Goal: Use online tool/utility

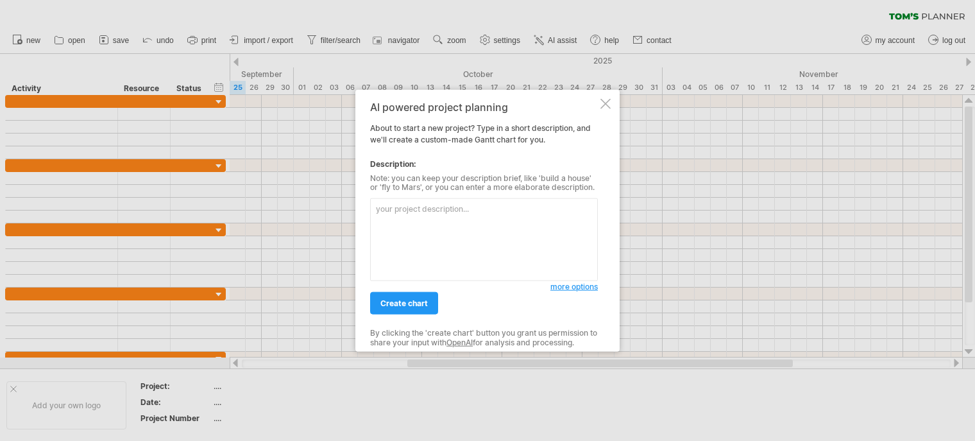
click at [405, 221] on textarea at bounding box center [484, 239] width 228 height 83
paste textarea "lo ipsu dolo sita co adip elitse / doei temp incididun 534/83/20 775/07/65 02 u…"
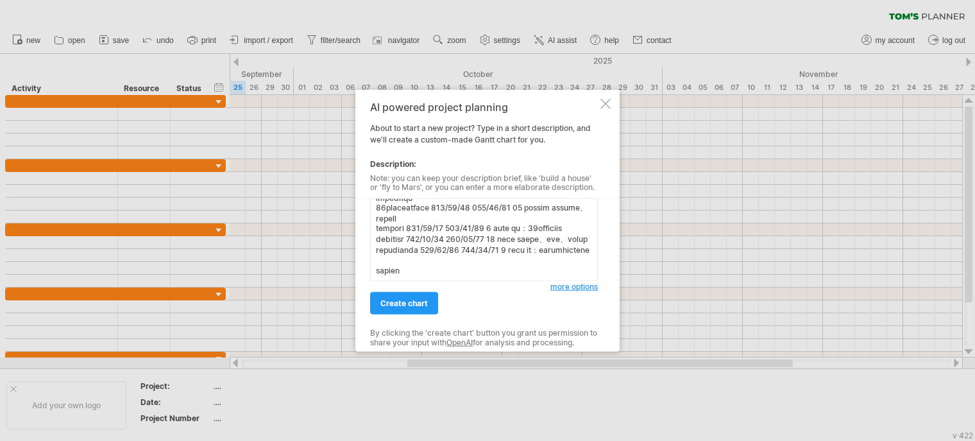
scroll to position [400, 0]
type textarea "lo ipsu dolo sita co adip elitse / doei temp incididun 937/49/08 442/12/90 33 u…"
click at [411, 306] on span "create chart" at bounding box center [404, 303] width 47 height 10
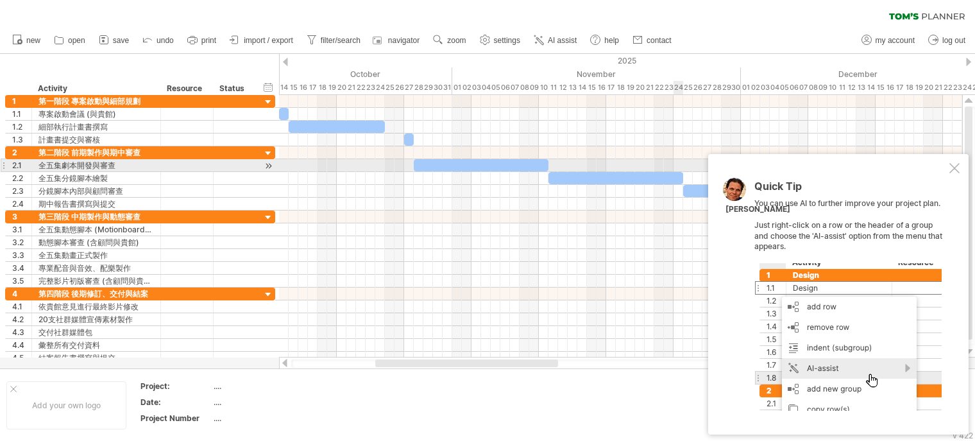
click at [958, 169] on div at bounding box center [955, 168] width 10 height 10
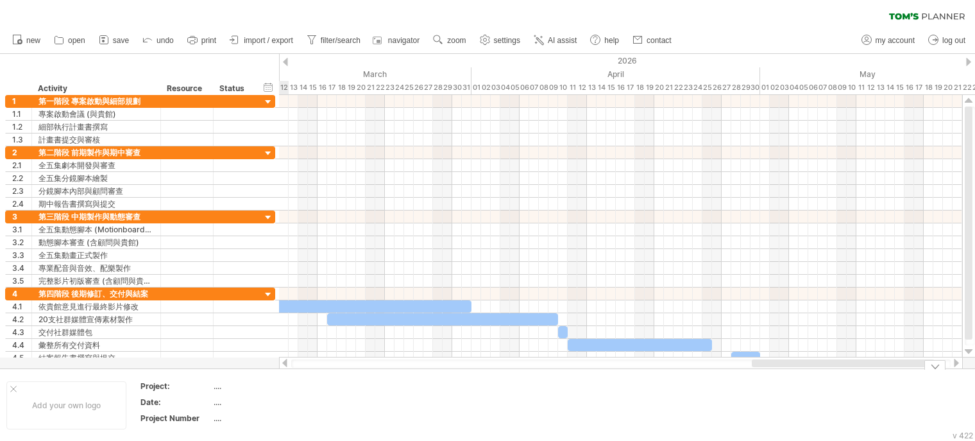
drag, startPoint x: 443, startPoint y: 362, endPoint x: 820, endPoint y: 430, distance: 382.8
click at [820, 430] on div "Trying to reach [DOMAIN_NAME] Connected again... 0% clear filter new 1" at bounding box center [487, 220] width 975 height 441
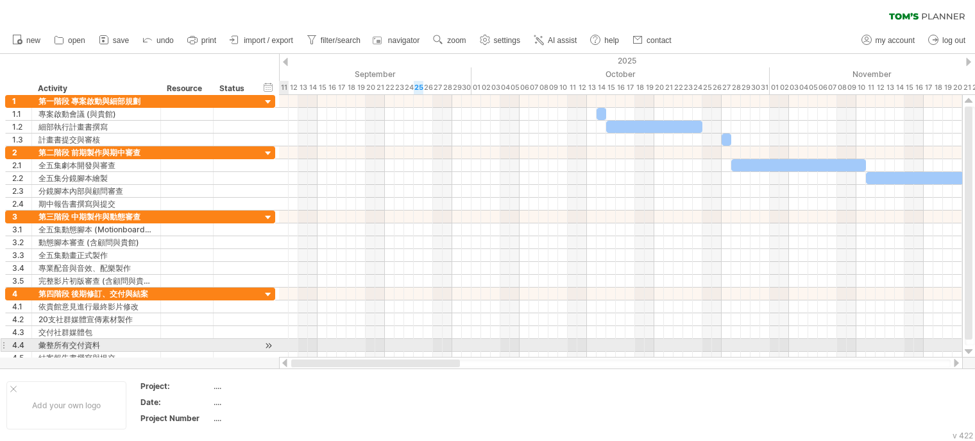
drag, startPoint x: 744, startPoint y: 365, endPoint x: 286, endPoint y: 351, distance: 457.8
click at [286, 348] on div "Trying to reach [DOMAIN_NAME] Connected again... 0% clear filter new 1" at bounding box center [487, 220] width 975 height 441
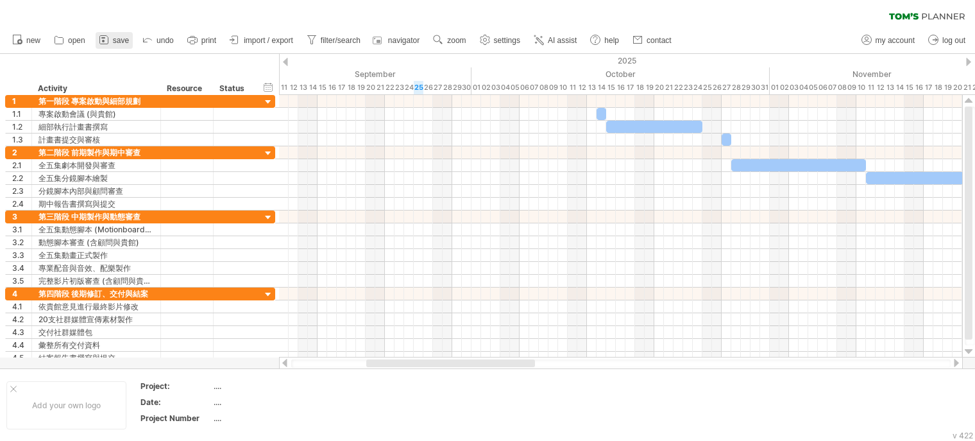
click at [110, 42] on link "save" at bounding box center [114, 40] width 37 height 17
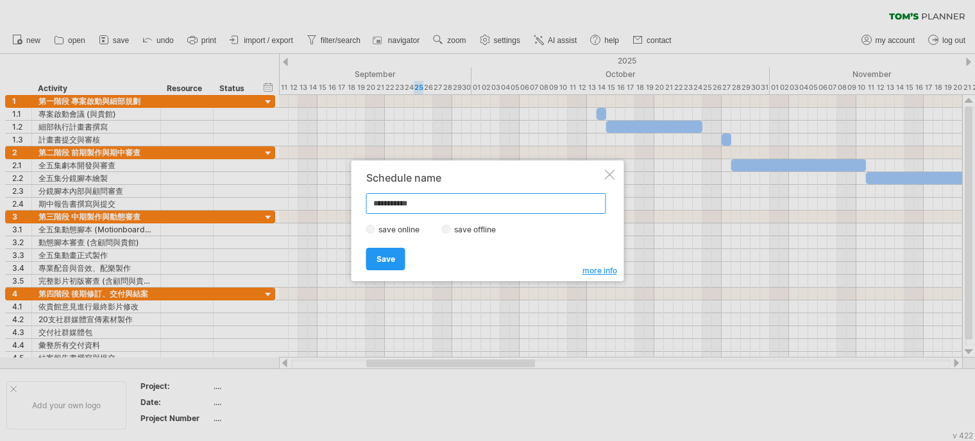
drag, startPoint x: 440, startPoint y: 205, endPoint x: 372, endPoint y: 202, distance: 68.1
click at [372, 202] on input "**********" at bounding box center [486, 203] width 240 height 21
click at [424, 205] on input "**********" at bounding box center [486, 203] width 240 height 21
drag, startPoint x: 436, startPoint y: 204, endPoint x: 379, endPoint y: 202, distance: 56.5
click at [360, 201] on div "**********" at bounding box center [488, 220] width 273 height 121
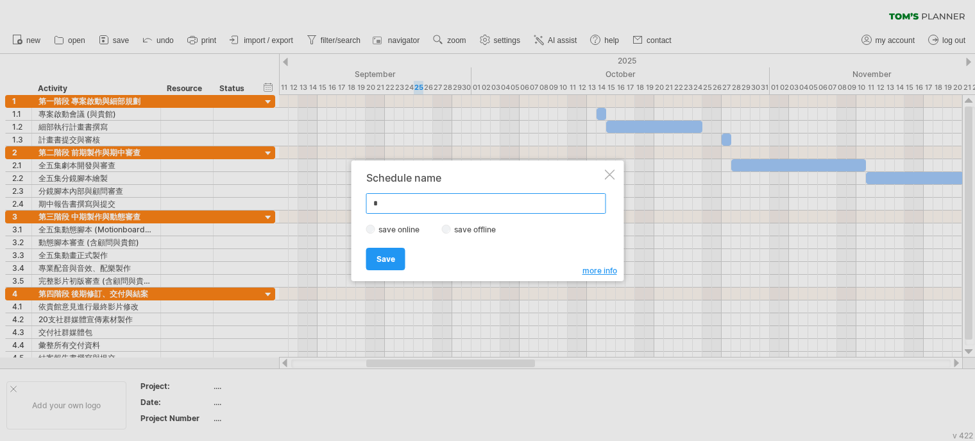
type input "*"
type input "********"
click at [390, 258] on span "Save" at bounding box center [386, 259] width 19 height 10
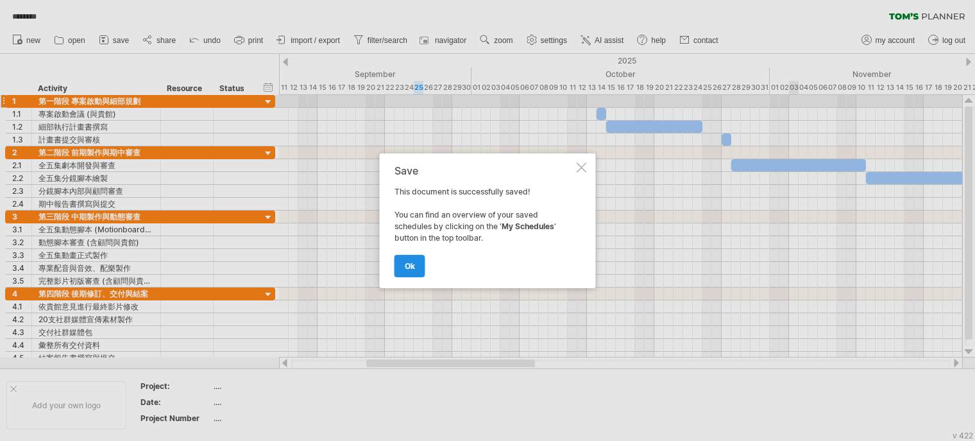
click at [411, 264] on span "ok" at bounding box center [410, 266] width 10 height 10
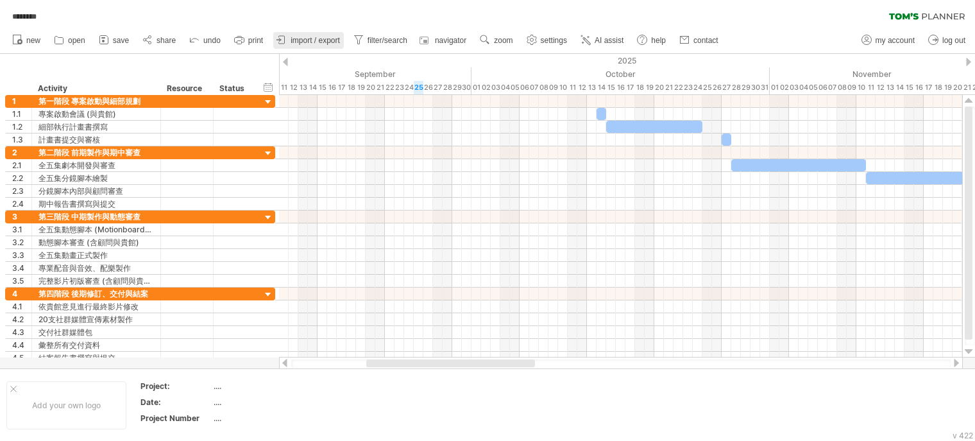
click at [314, 35] on link "import / export" at bounding box center [308, 40] width 71 height 17
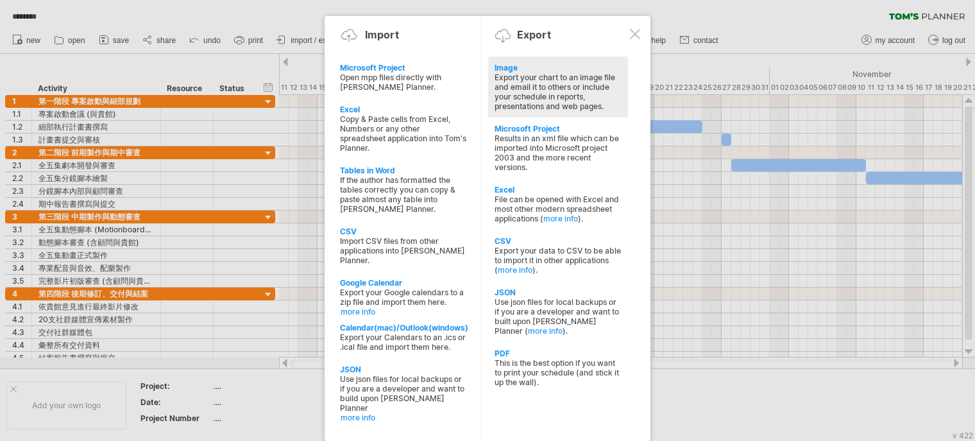
click at [523, 87] on div "Export your chart to an image file and email it to others or include your sched…" at bounding box center [558, 92] width 127 height 39
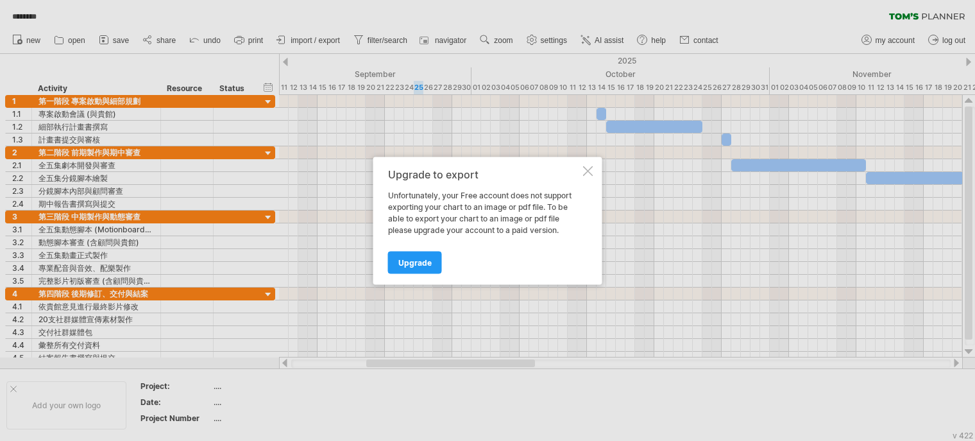
click at [589, 169] on div at bounding box center [588, 171] width 10 height 10
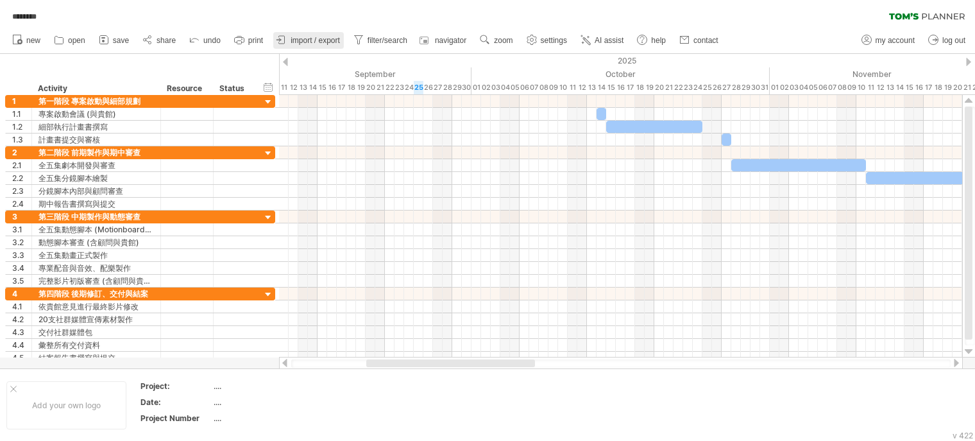
click at [315, 37] on span "import / export" at bounding box center [315, 40] width 49 height 9
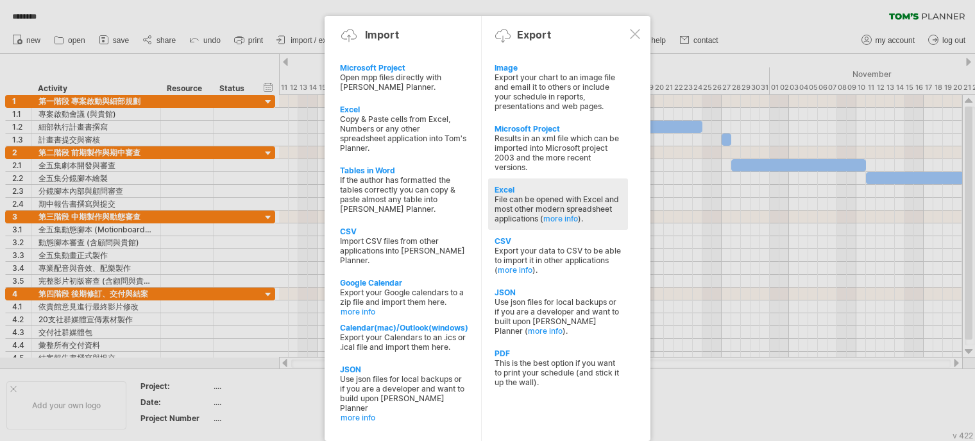
click at [518, 203] on div "File can be opened with Excel and most other modern spreadsheet applications ( …" at bounding box center [558, 208] width 127 height 29
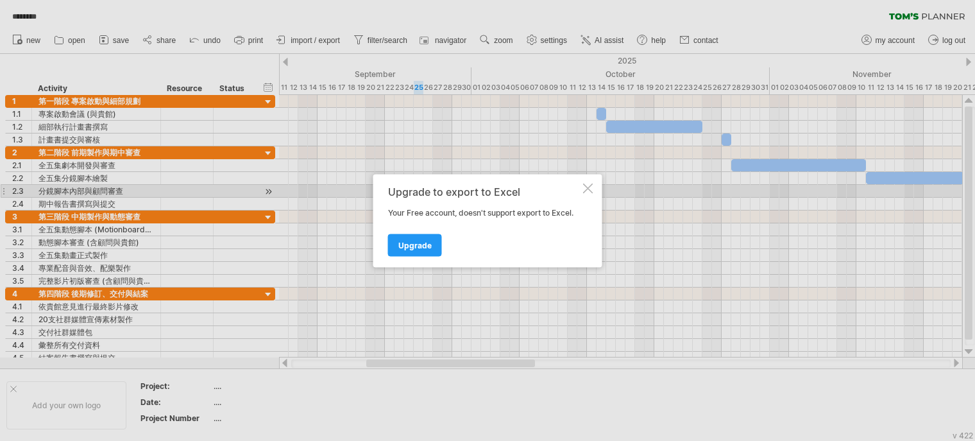
click at [590, 187] on div at bounding box center [588, 188] width 10 height 10
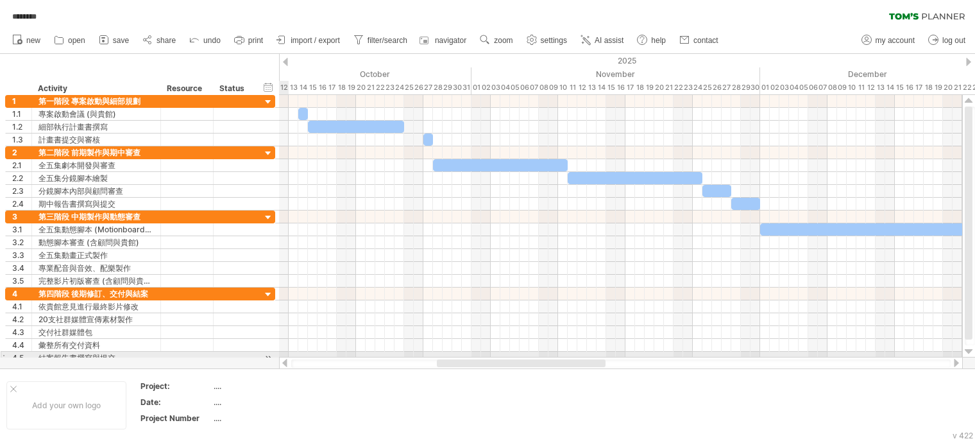
drag, startPoint x: 429, startPoint y: 366, endPoint x: 500, endPoint y: 357, distance: 71.2
click at [500, 357] on div at bounding box center [621, 363] width 684 height 13
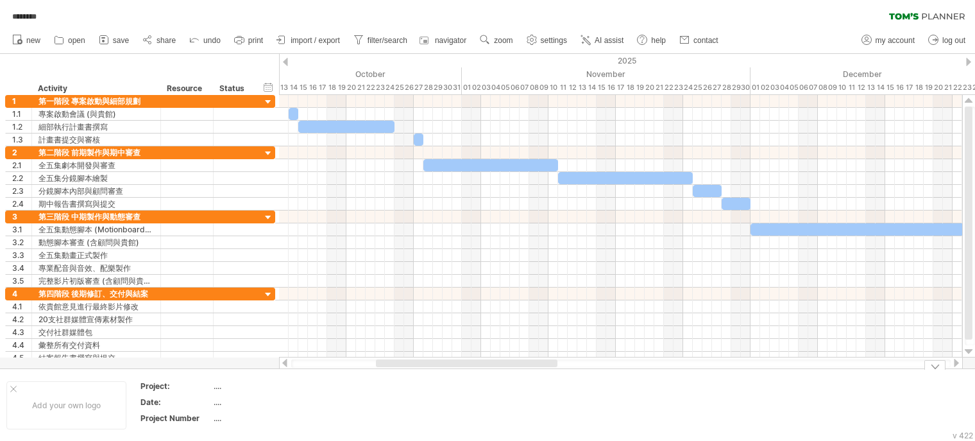
click at [386, 368] on div "Trying to reach [DOMAIN_NAME] Connected again... 0% loading... ******** clear f…" at bounding box center [487, 220] width 975 height 441
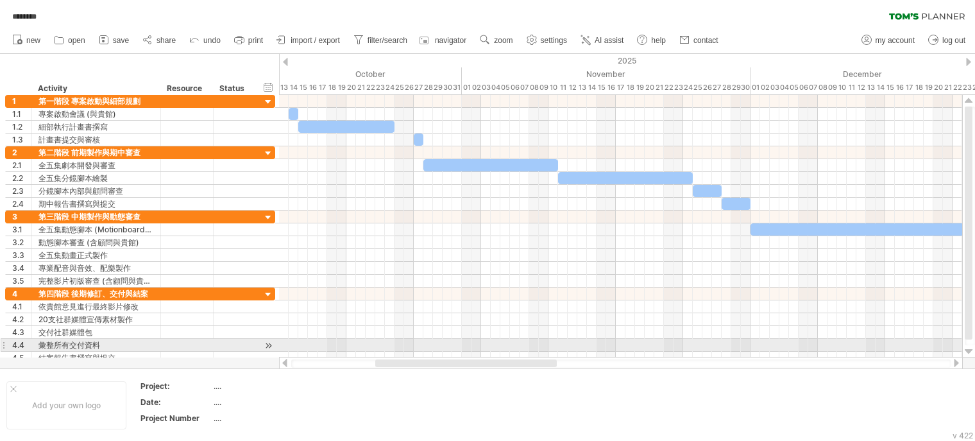
click at [269, 340] on div at bounding box center [268, 345] width 12 height 13
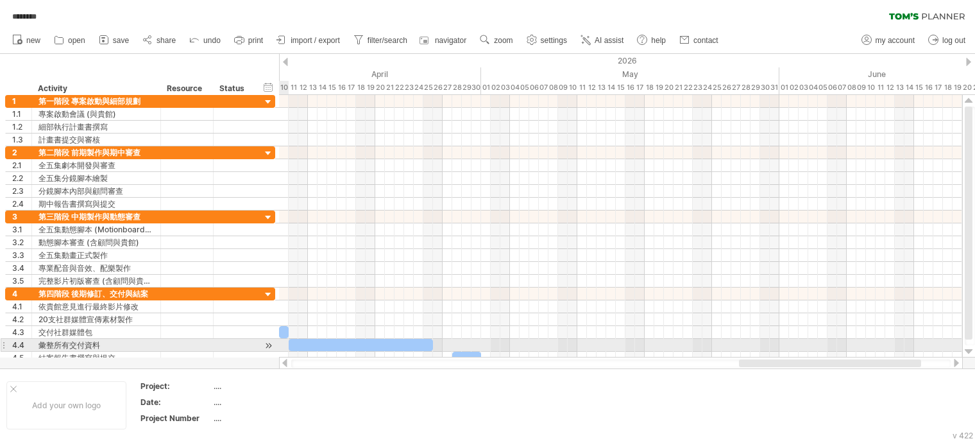
click at [270, 343] on div at bounding box center [268, 345] width 12 height 13
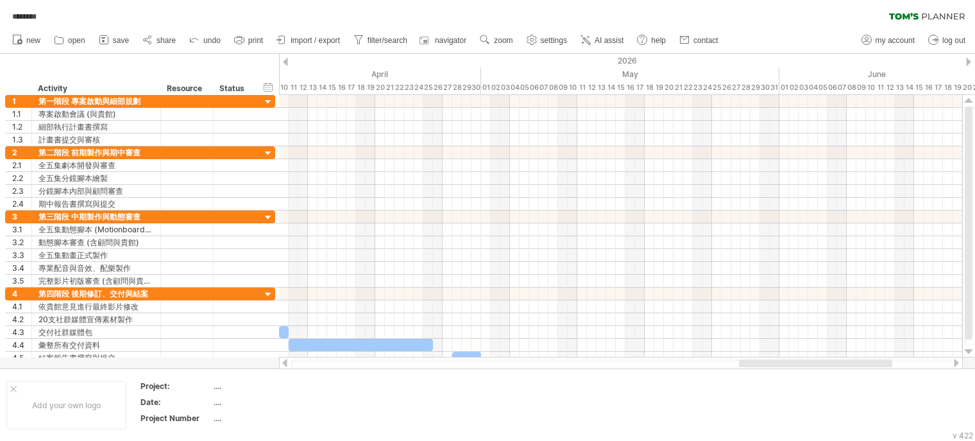
click at [287, 361] on div at bounding box center [285, 363] width 10 height 8
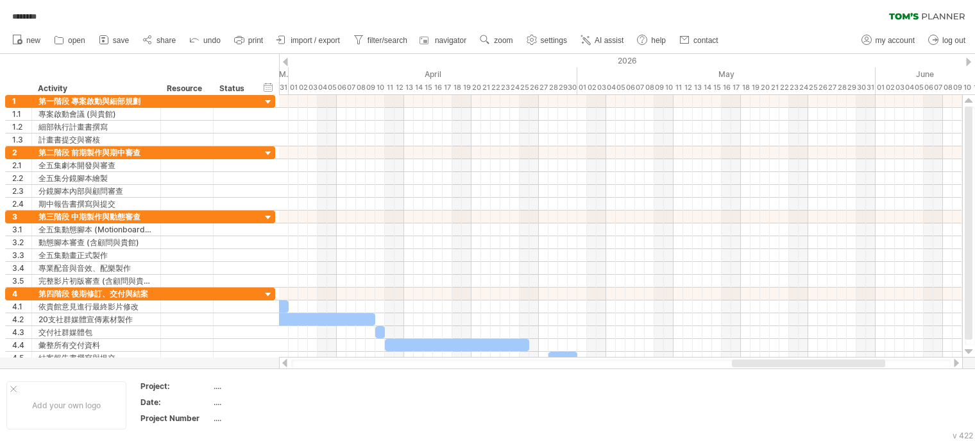
click at [287, 361] on div at bounding box center [285, 363] width 10 height 8
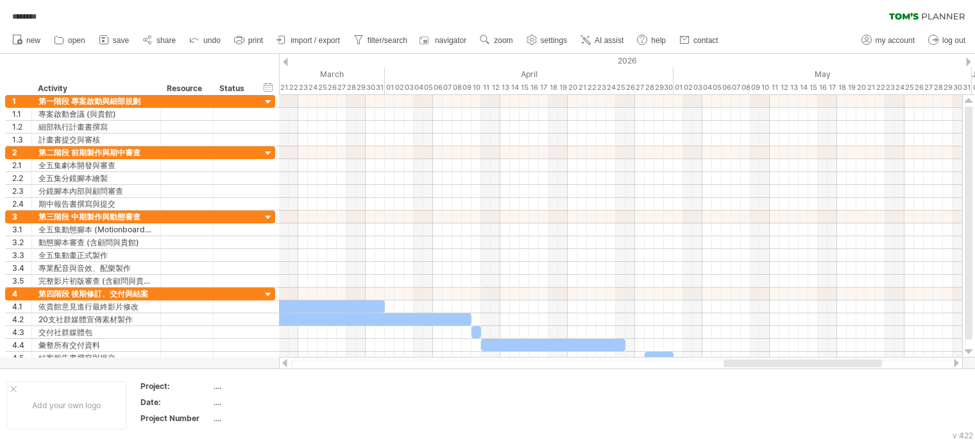
click at [287, 361] on div at bounding box center [285, 363] width 10 height 8
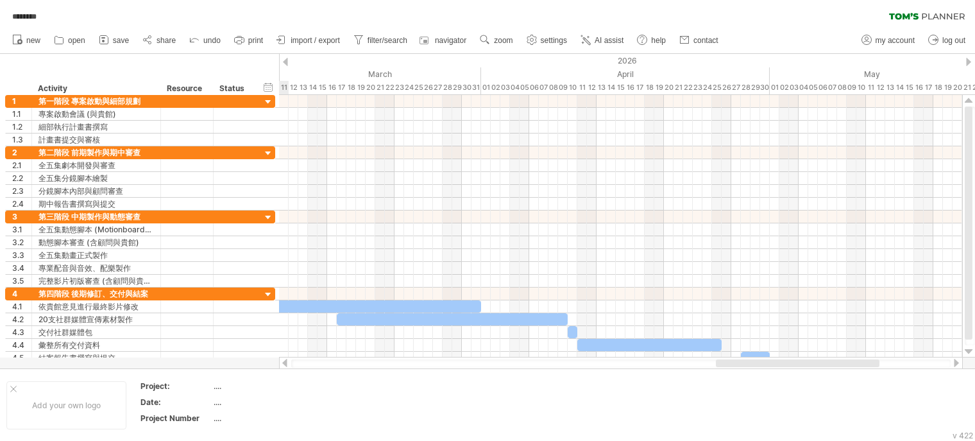
click at [287, 361] on div at bounding box center [285, 363] width 10 height 8
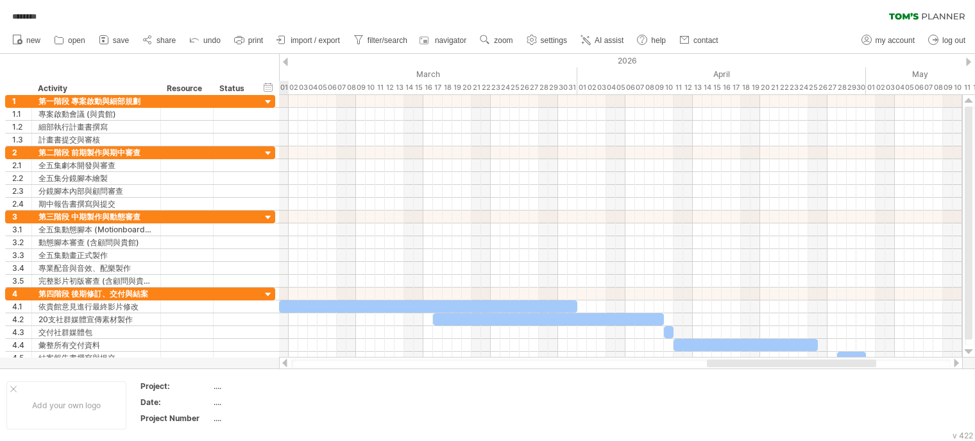
click at [287, 361] on div at bounding box center [285, 363] width 10 height 8
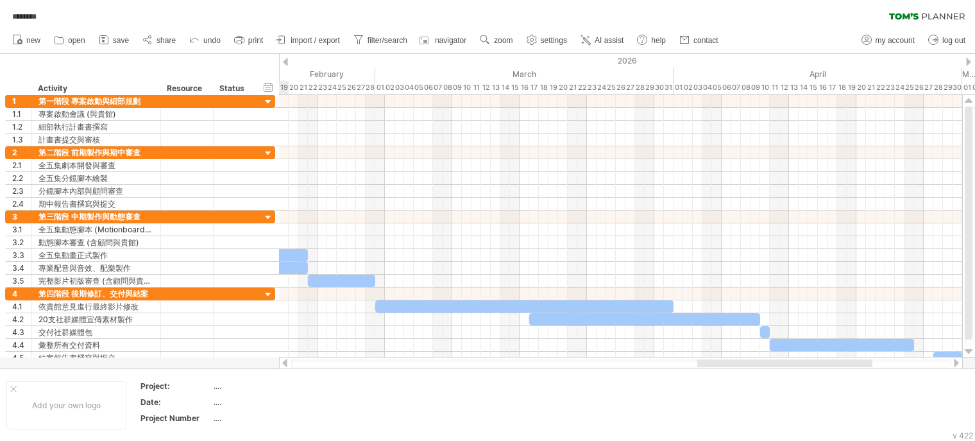
click at [287, 361] on div at bounding box center [285, 363] width 10 height 8
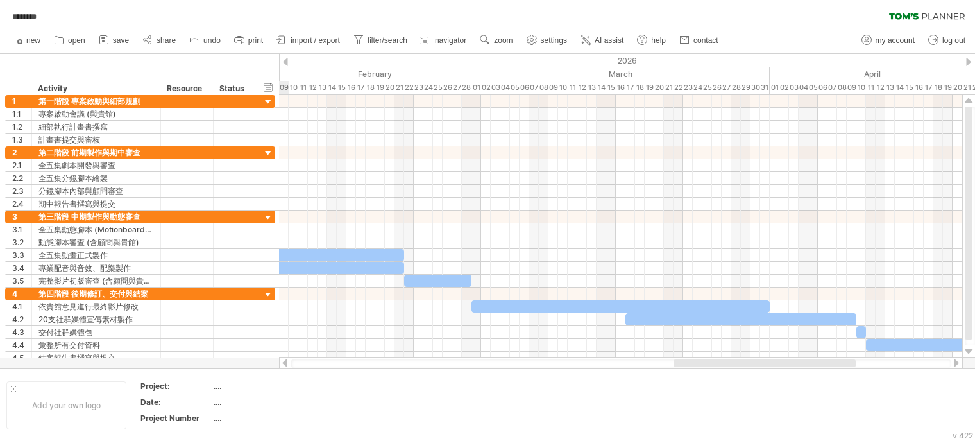
click at [287, 361] on div at bounding box center [285, 363] width 10 height 8
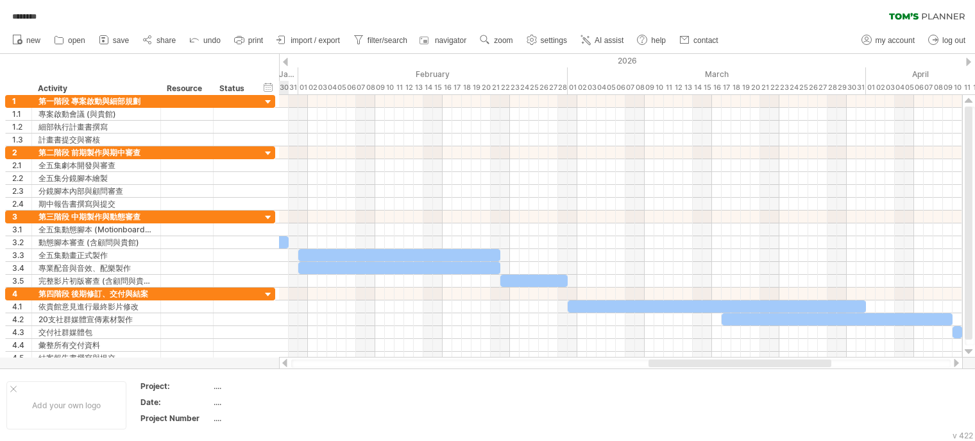
click at [287, 361] on div at bounding box center [285, 363] width 10 height 8
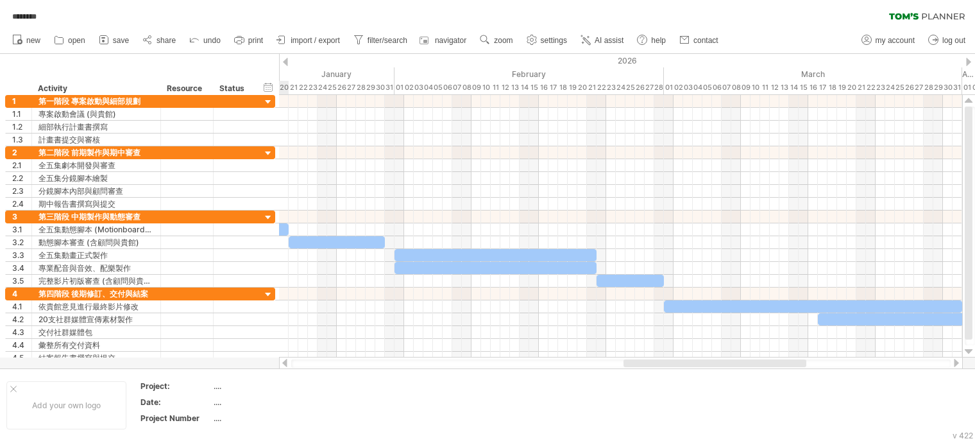
click at [287, 361] on div at bounding box center [285, 363] width 10 height 8
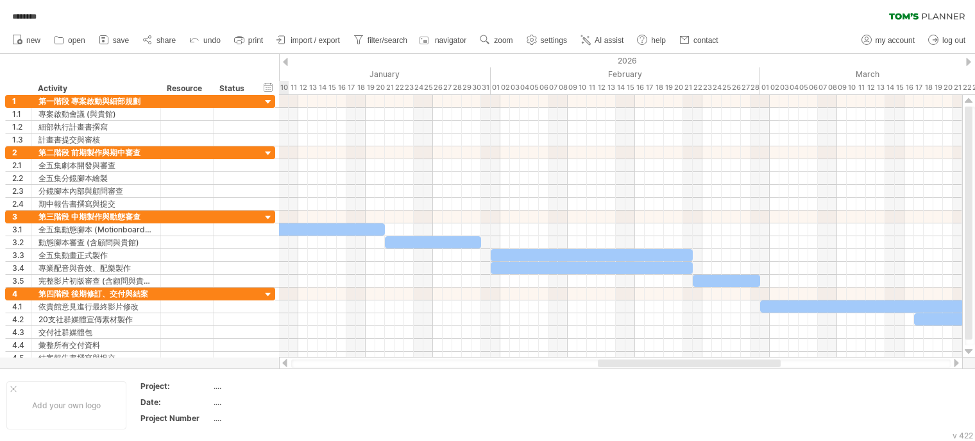
click at [287, 361] on div at bounding box center [285, 363] width 10 height 8
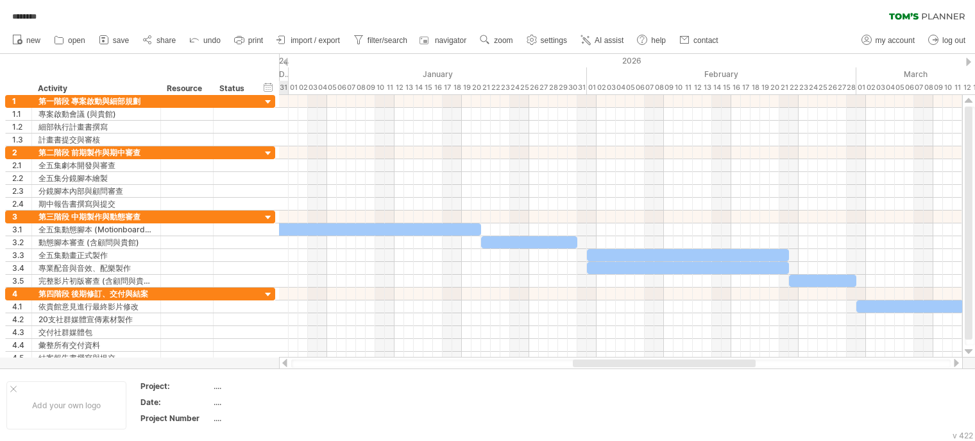
click at [287, 361] on div at bounding box center [285, 363] width 10 height 8
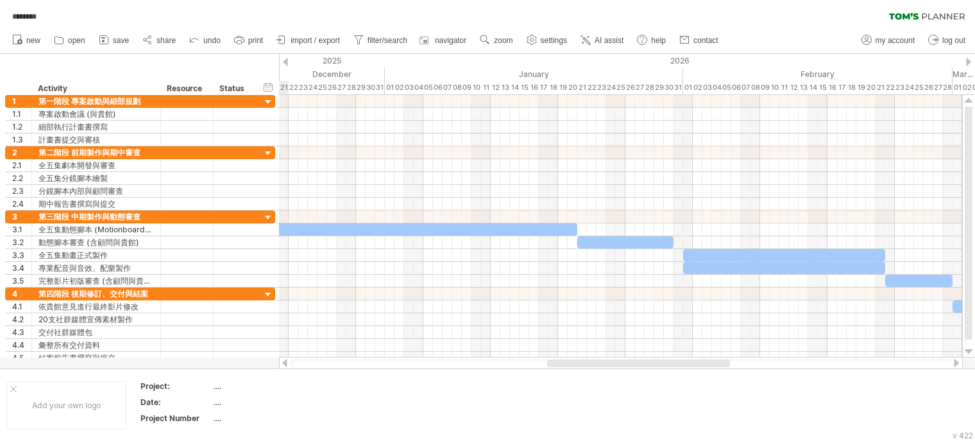
click at [287, 361] on div at bounding box center [285, 363] width 10 height 8
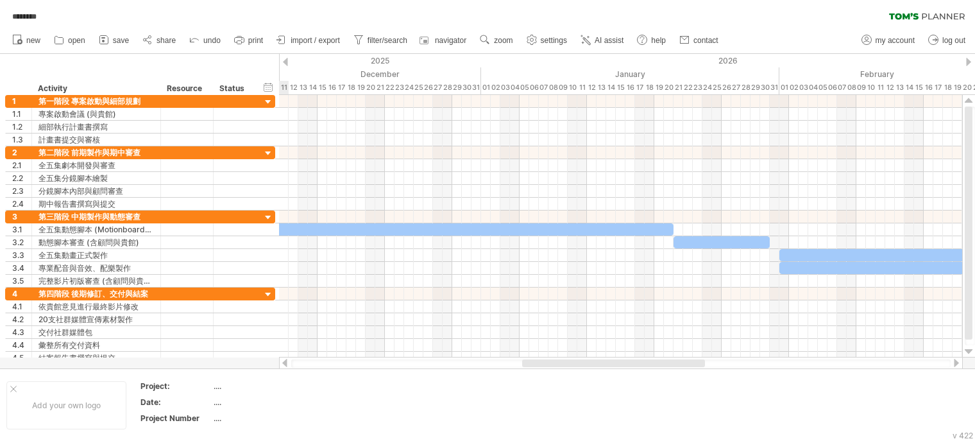
click at [287, 361] on div at bounding box center [285, 363] width 10 height 8
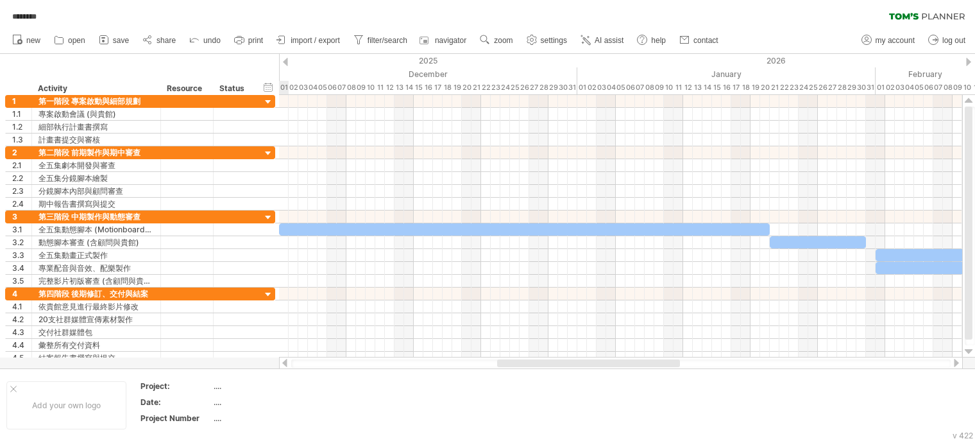
click at [287, 361] on div at bounding box center [285, 363] width 10 height 8
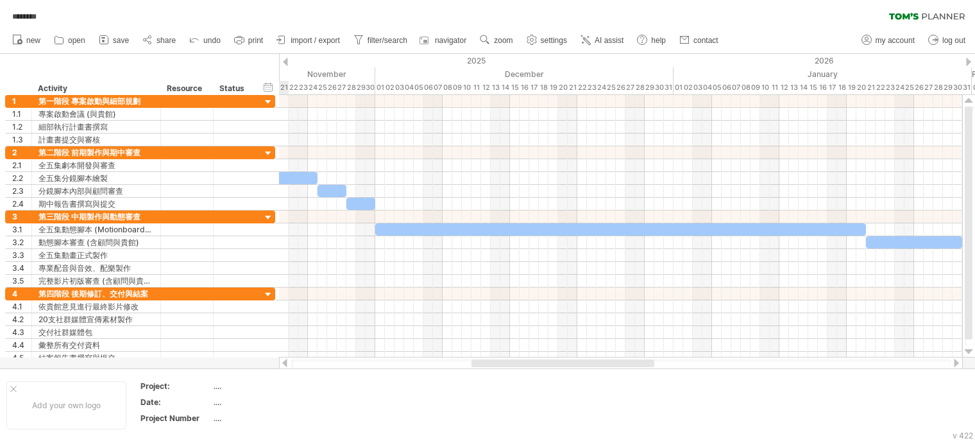
click at [287, 361] on div at bounding box center [285, 363] width 10 height 8
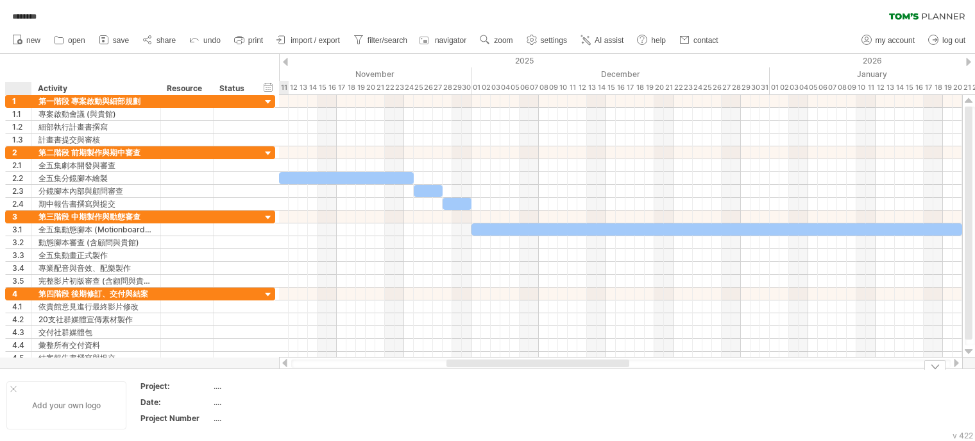
click at [13, 390] on div at bounding box center [13, 389] width 6 height 6
click at [934, 367] on div at bounding box center [935, 365] width 21 height 10
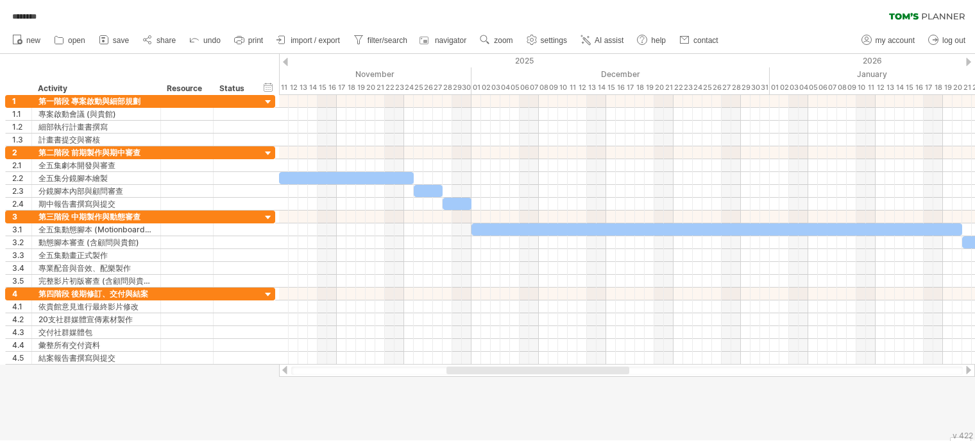
click at [284, 373] on div at bounding box center [285, 370] width 10 height 8
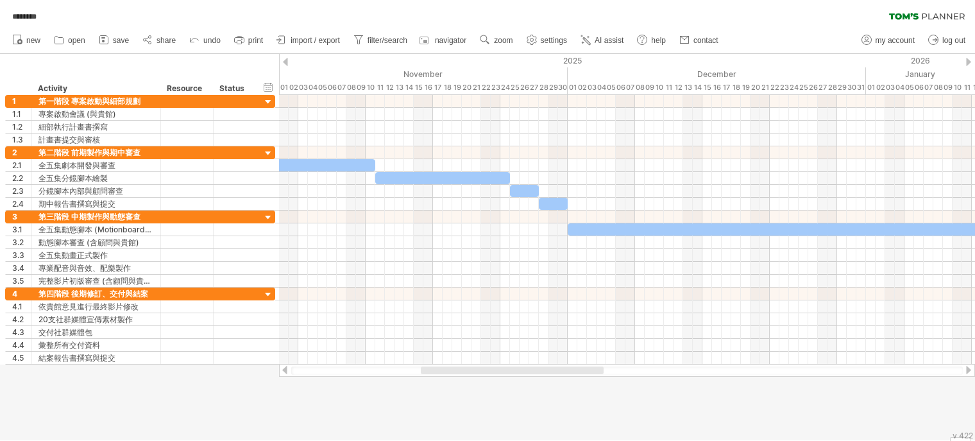
click at [284, 373] on div at bounding box center [285, 370] width 10 height 8
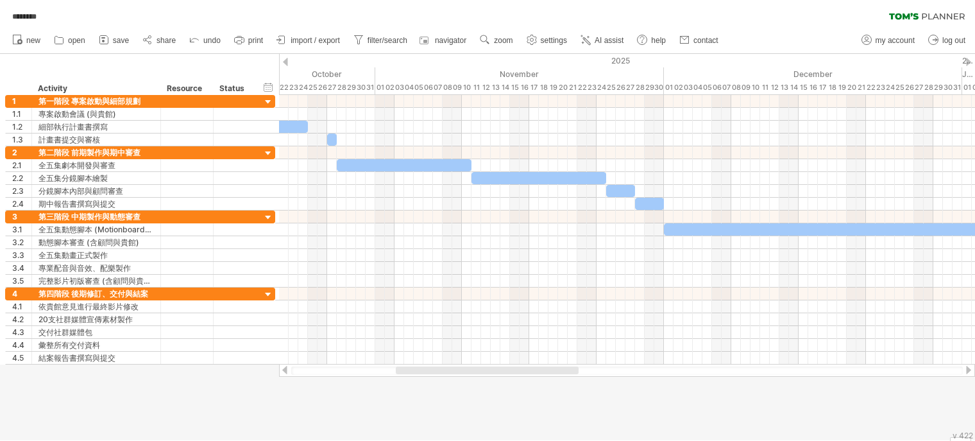
click at [284, 373] on div at bounding box center [285, 370] width 10 height 8
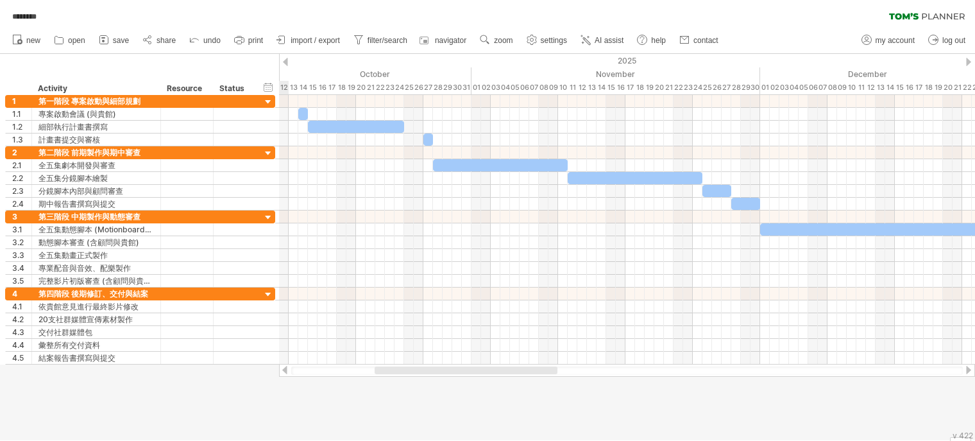
click at [284, 373] on div at bounding box center [285, 370] width 10 height 8
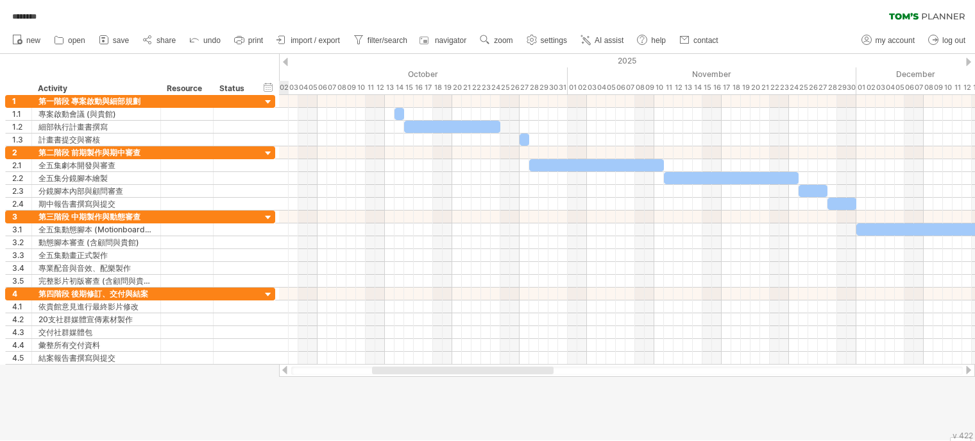
click at [284, 373] on div at bounding box center [285, 370] width 10 height 8
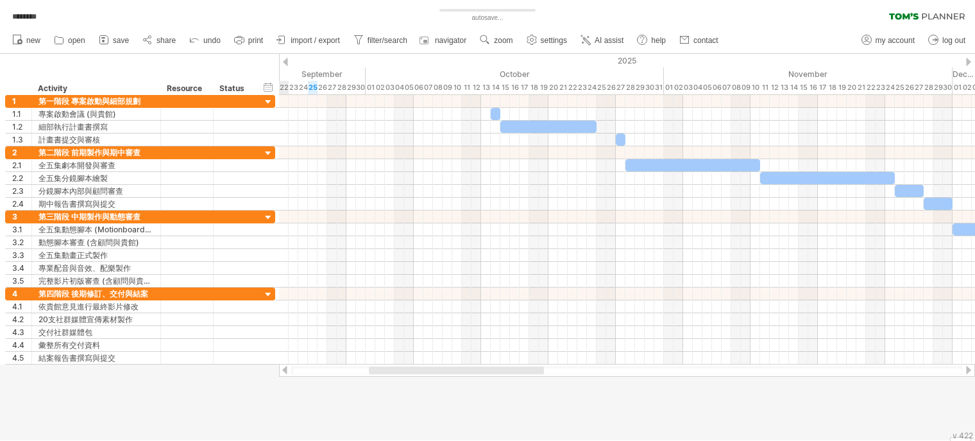
click at [285, 372] on div at bounding box center [285, 370] width 10 height 8
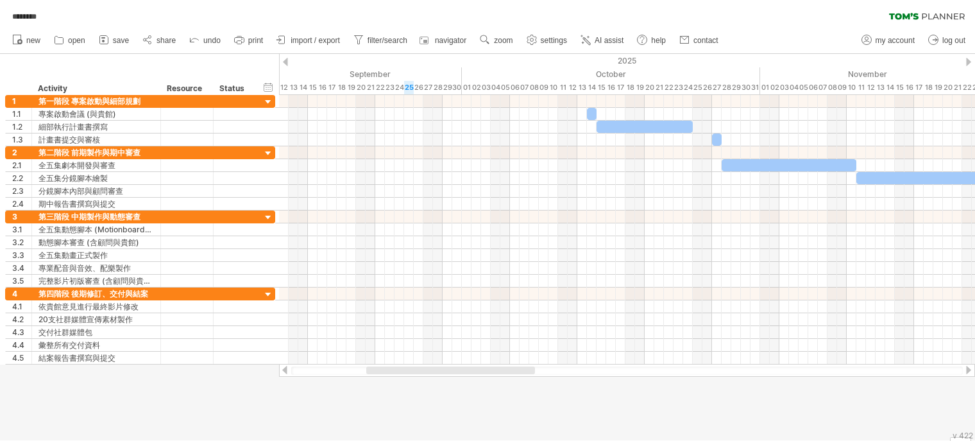
click at [968, 372] on div at bounding box center [969, 370] width 10 height 8
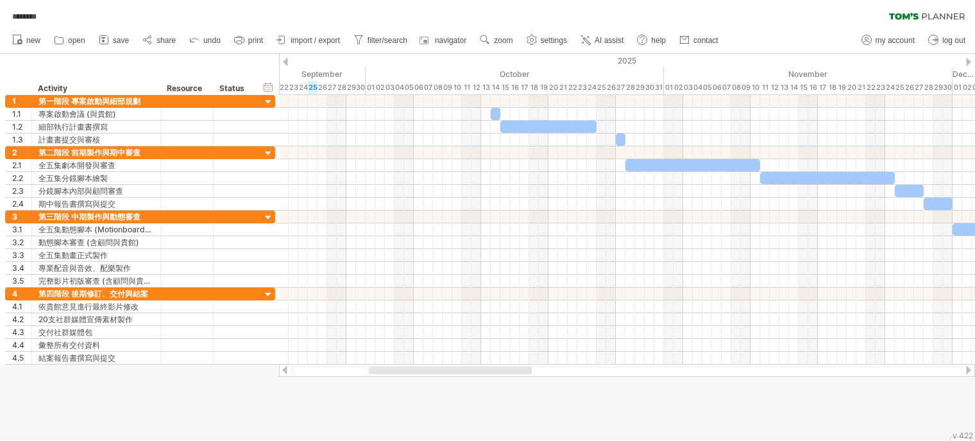
click at [968, 372] on div at bounding box center [969, 370] width 10 height 8
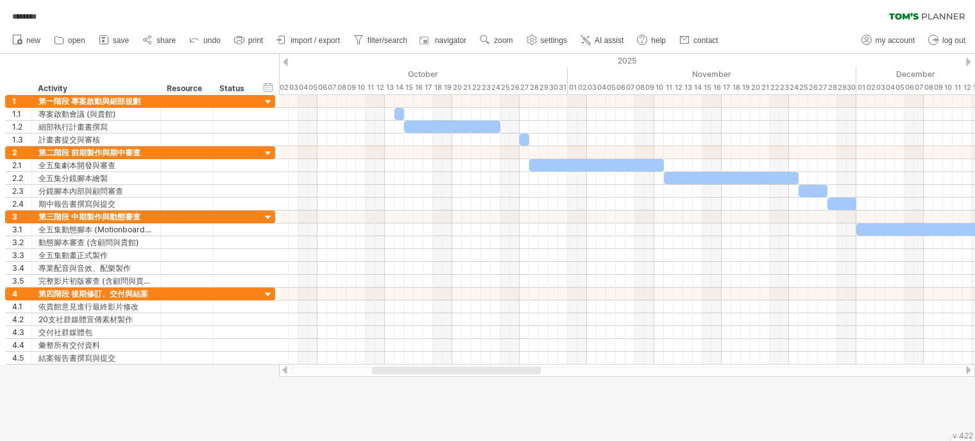
click at [968, 372] on div at bounding box center [969, 370] width 10 height 8
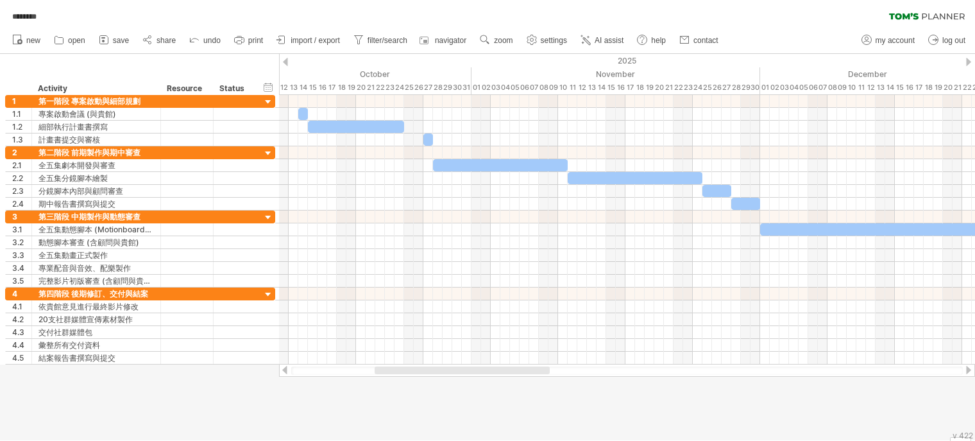
click at [968, 372] on div at bounding box center [969, 370] width 10 height 8
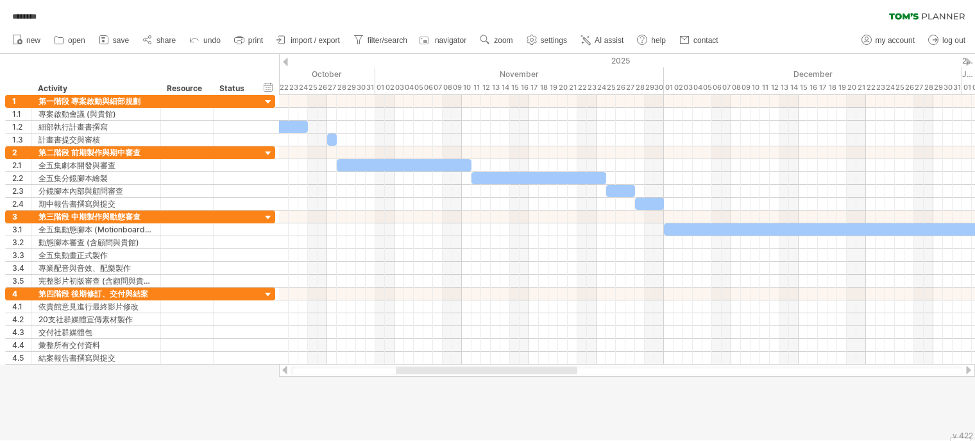
click at [285, 373] on div at bounding box center [285, 370] width 10 height 8
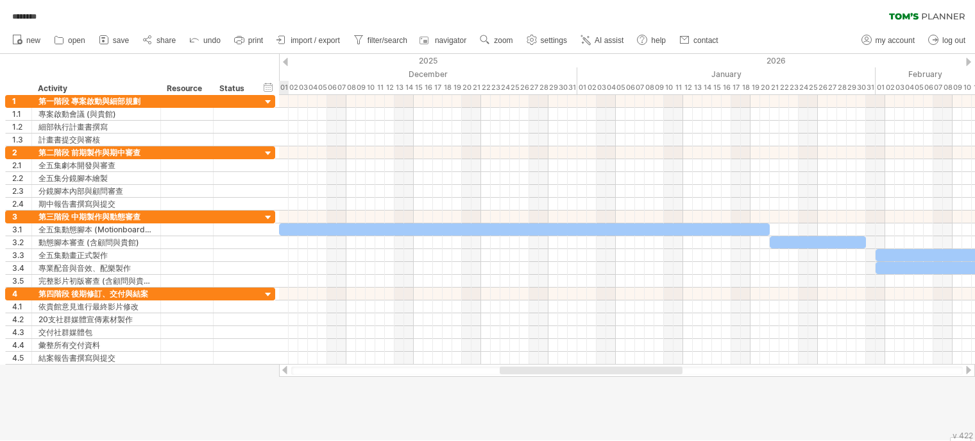
drag, startPoint x: 489, startPoint y: 372, endPoint x: 614, endPoint y: 376, distance: 125.2
click at [614, 376] on div at bounding box center [627, 370] width 696 height 13
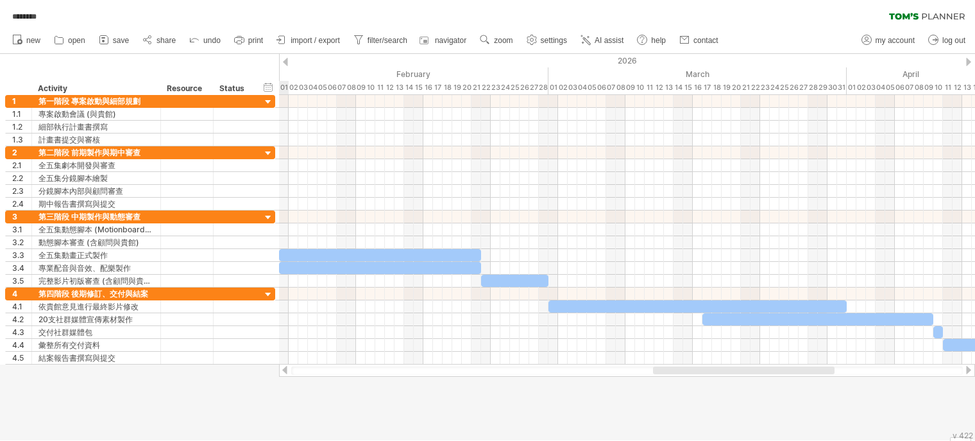
drag, startPoint x: 531, startPoint y: 369, endPoint x: 687, endPoint y: 368, distance: 155.9
click at [687, 368] on div at bounding box center [744, 370] width 182 height 8
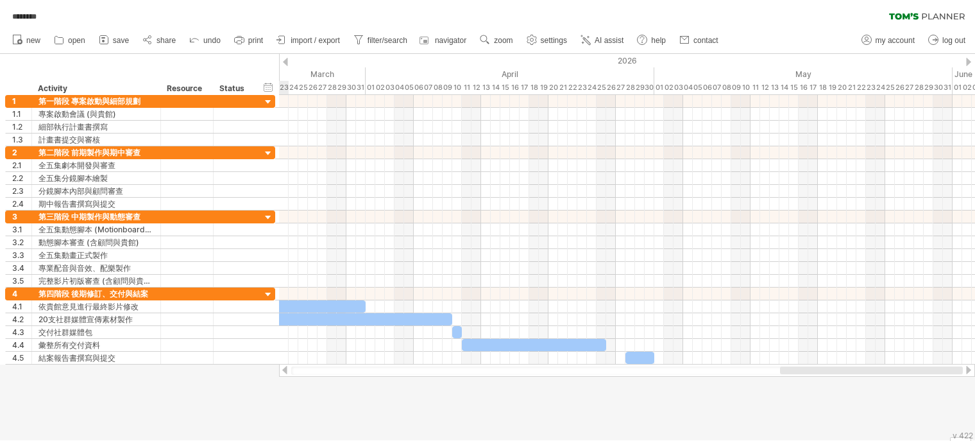
drag, startPoint x: 665, startPoint y: 373, endPoint x: 821, endPoint y: 373, distance: 155.3
click at [821, 373] on div at bounding box center [871, 370] width 183 height 8
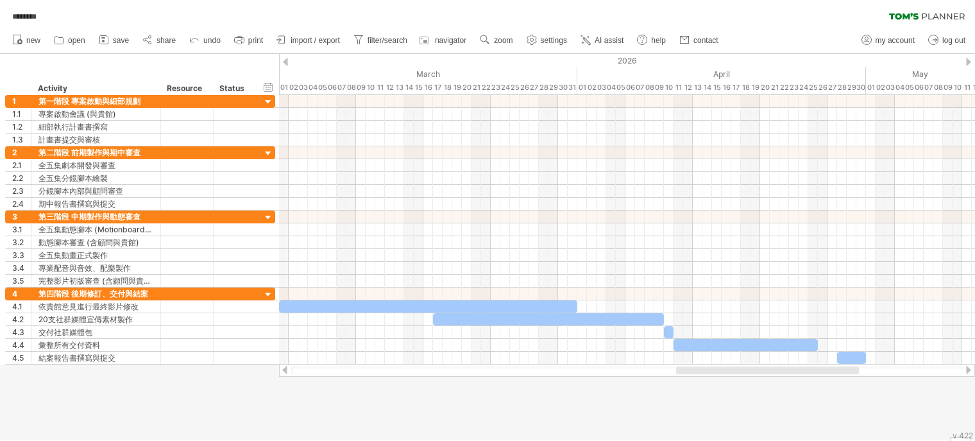
drag, startPoint x: 750, startPoint y: 372, endPoint x: 700, endPoint y: 373, distance: 49.4
click at [700, 373] on div at bounding box center [767, 370] width 183 height 8
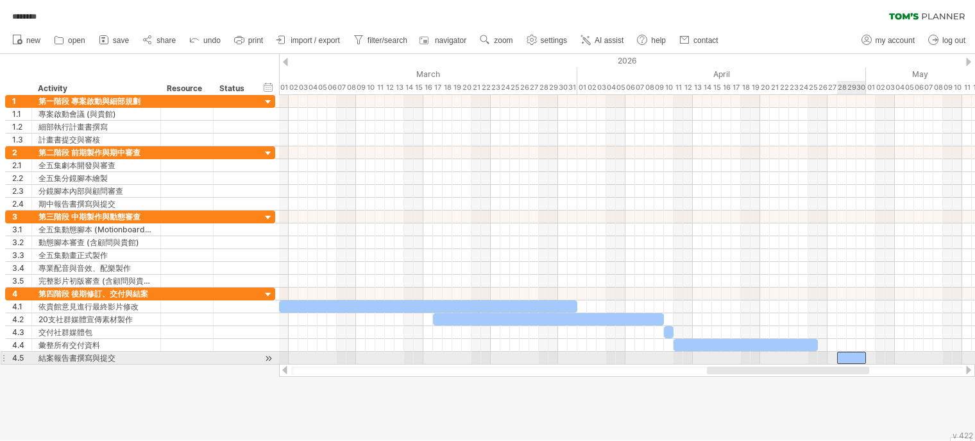
click at [849, 354] on div at bounding box center [851, 358] width 29 height 12
click at [838, 354] on span at bounding box center [837, 358] width 5 height 12
click at [837, 354] on span at bounding box center [837, 358] width 5 height 12
click at [847, 355] on div at bounding box center [851, 358] width 29 height 12
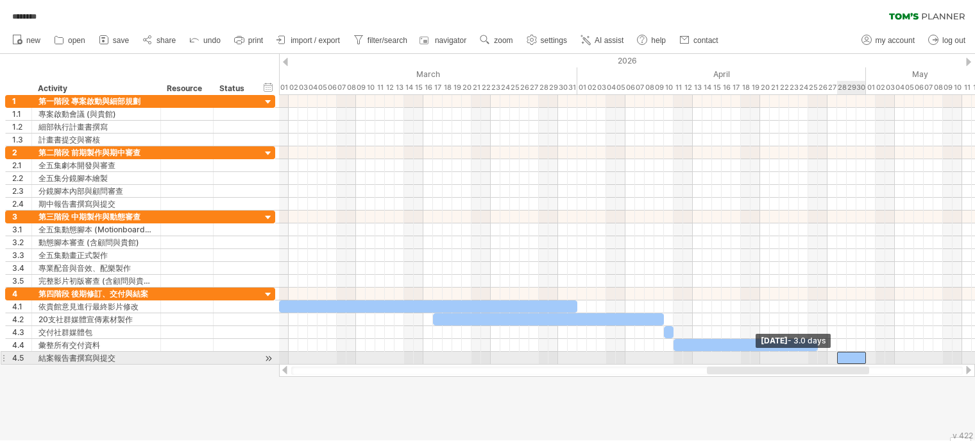
click at [836, 355] on span at bounding box center [837, 358] width 5 height 12
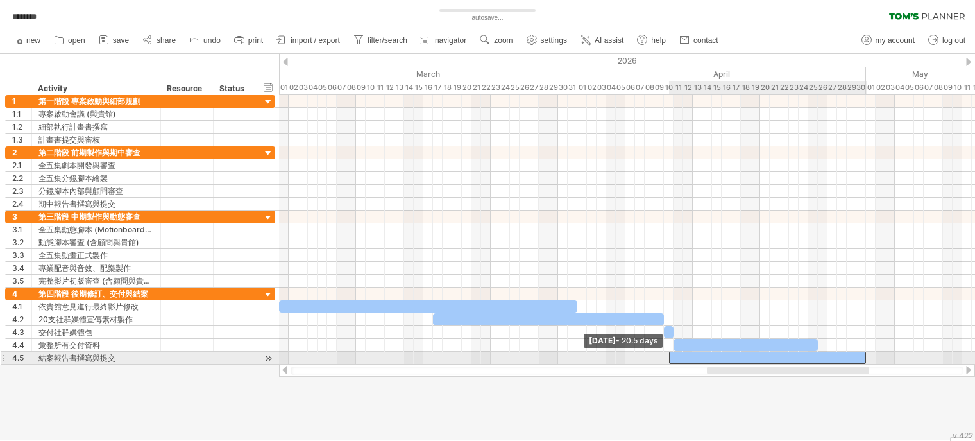
drag, startPoint x: 836, startPoint y: 355, endPoint x: 667, endPoint y: 358, distance: 169.4
click at [667, 358] on span at bounding box center [669, 358] width 5 height 12
click at [670, 355] on span at bounding box center [669, 358] width 5 height 12
click at [673, 356] on span at bounding box center [673, 358] width 5 height 12
